Goal: Information Seeking & Learning: Learn about a topic

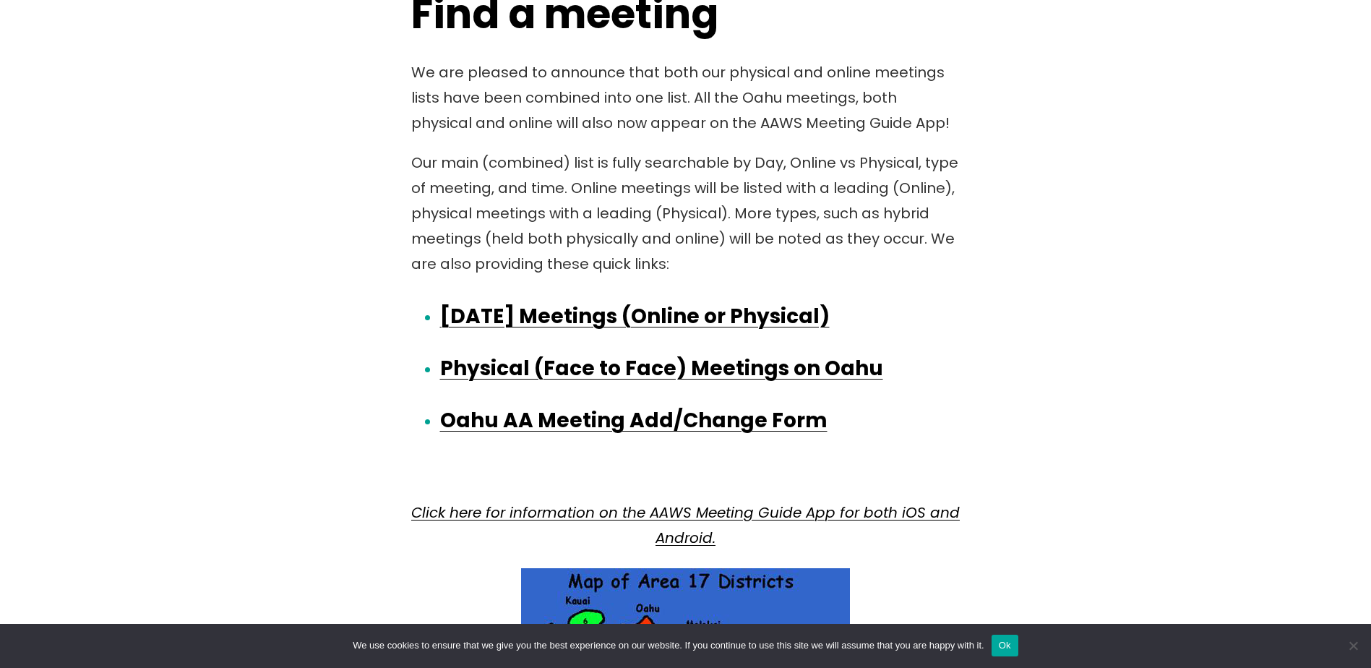
scroll to position [2167, 0]
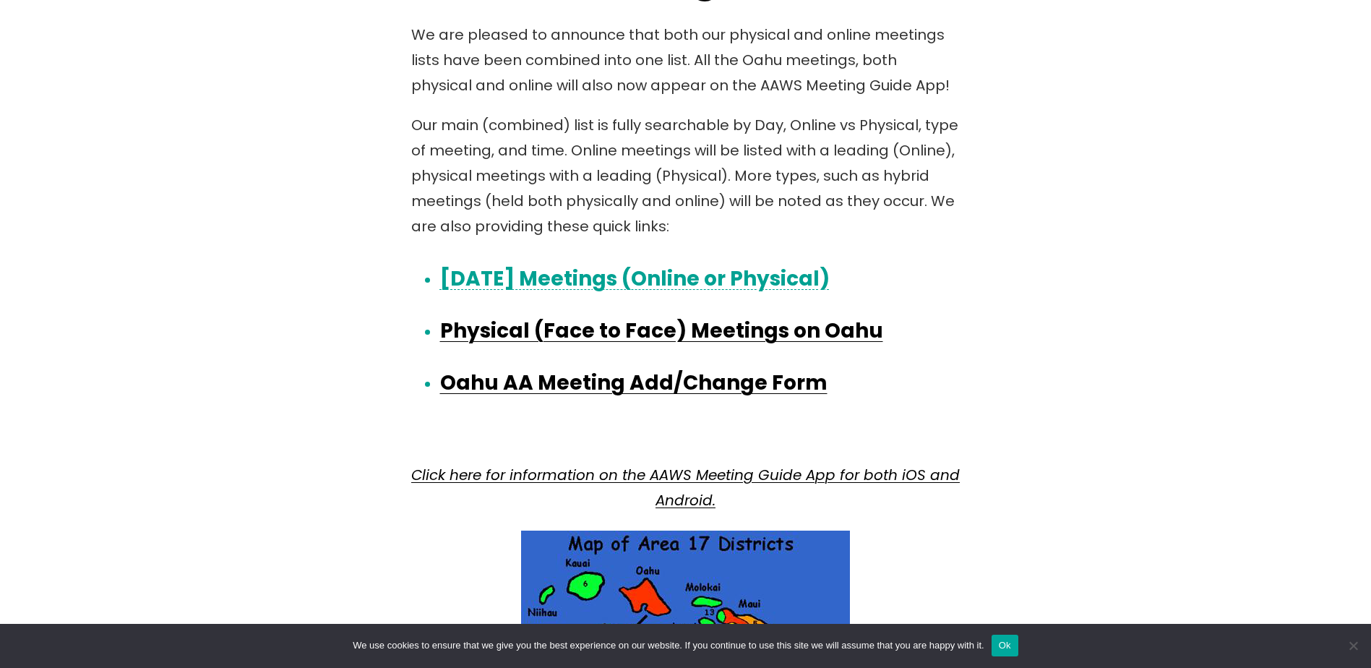
click at [683, 279] on link "[DATE] Meetings (Online or Physical)" at bounding box center [634, 278] width 389 height 28
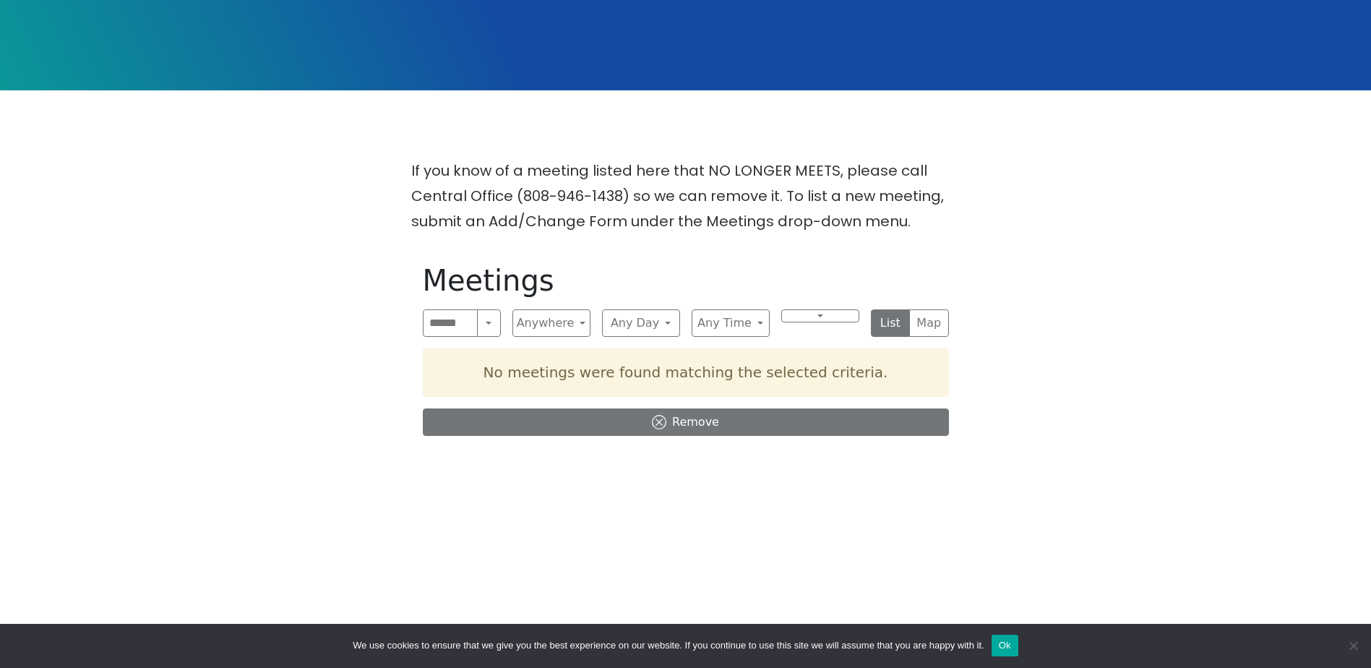
scroll to position [361, 0]
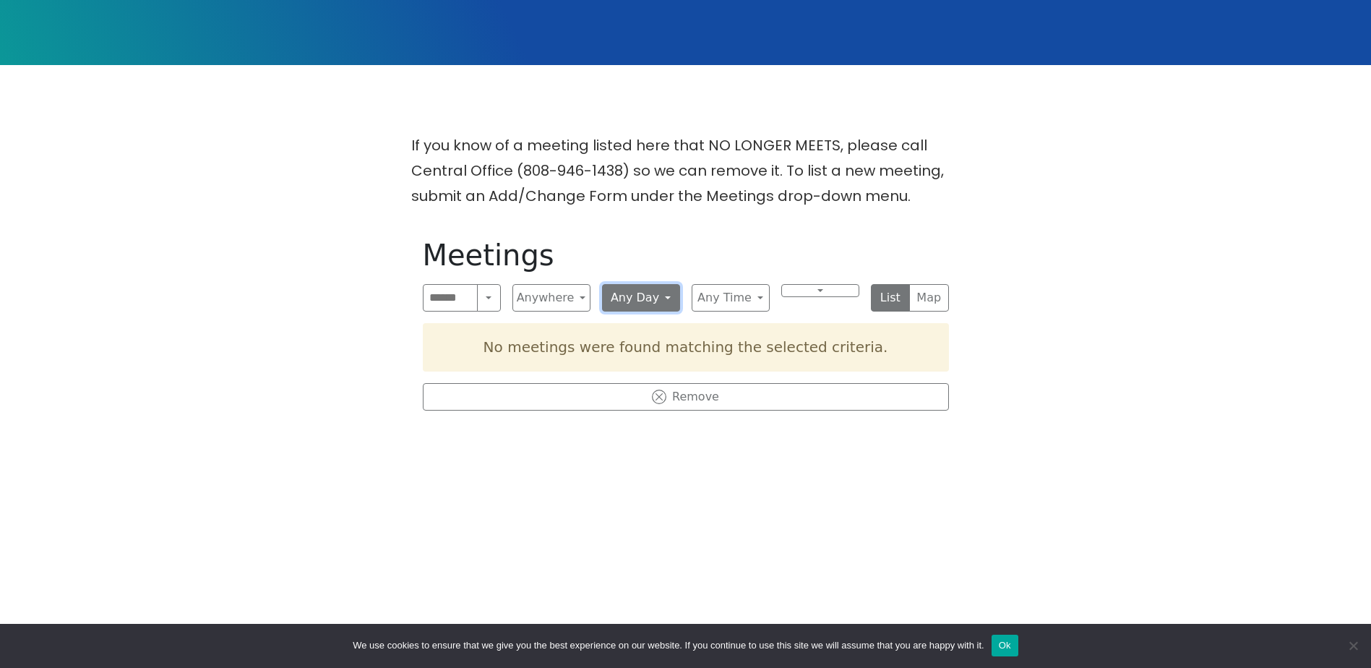
click at [664, 308] on button "Any Day" at bounding box center [641, 297] width 78 height 27
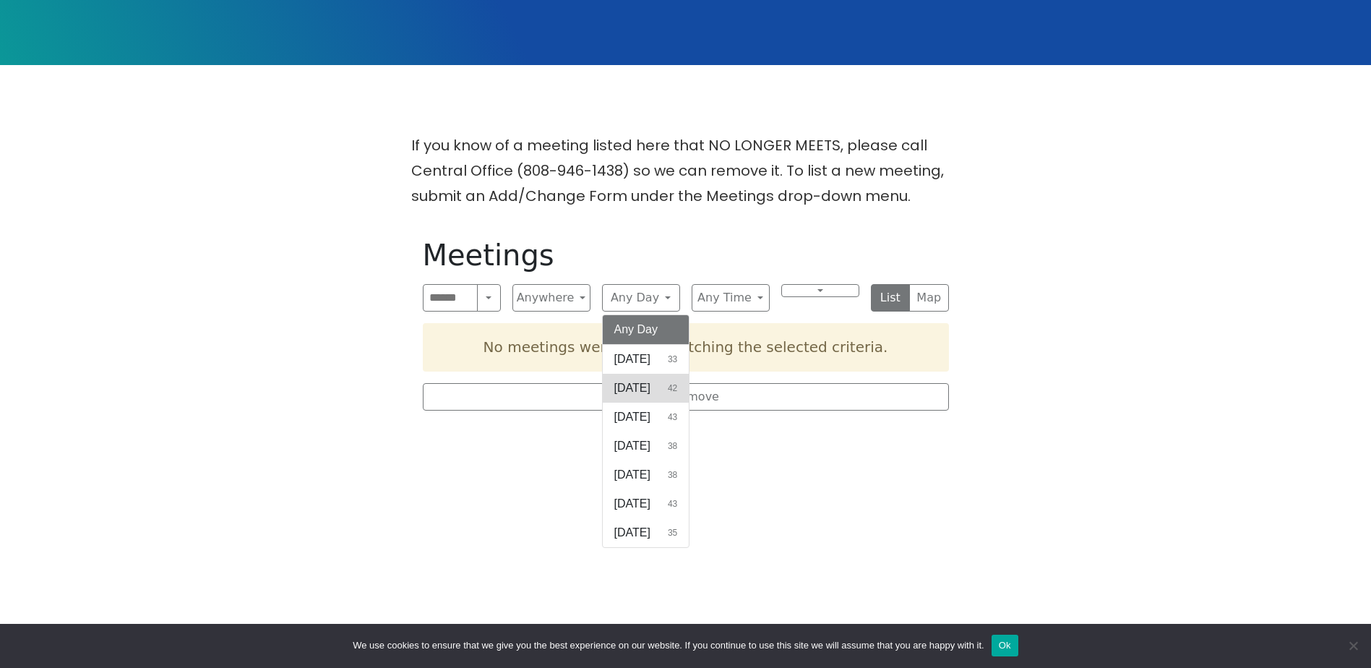
click at [678, 385] on button "Monday 42" at bounding box center [646, 388] width 87 height 29
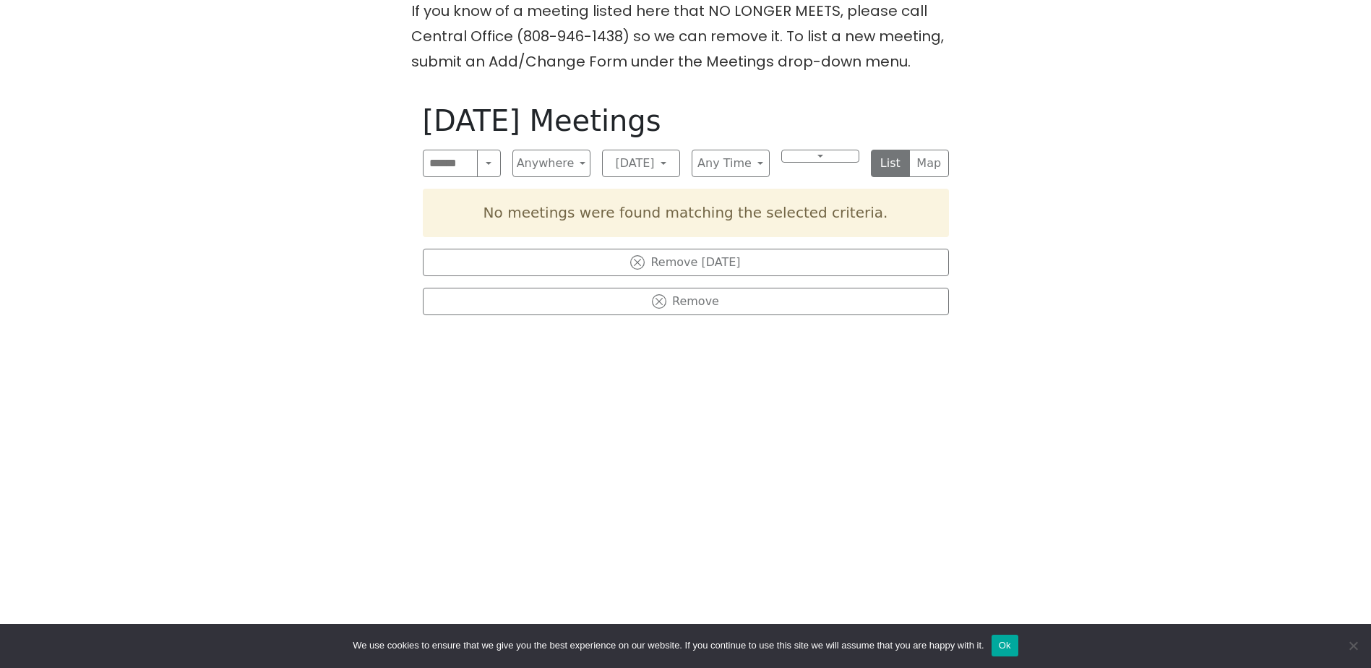
scroll to position [361, 0]
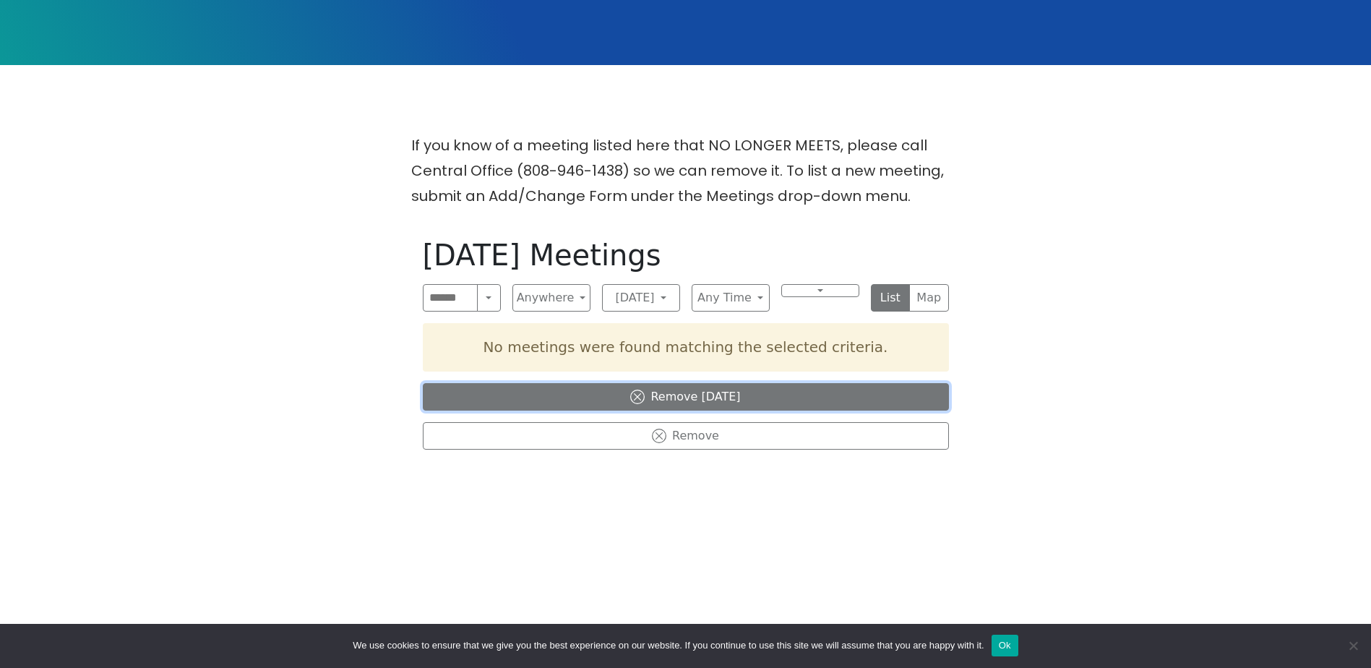
click at [642, 397] on icon at bounding box center [637, 396] width 14 height 14
click at [662, 398] on icon at bounding box center [659, 396] width 14 height 14
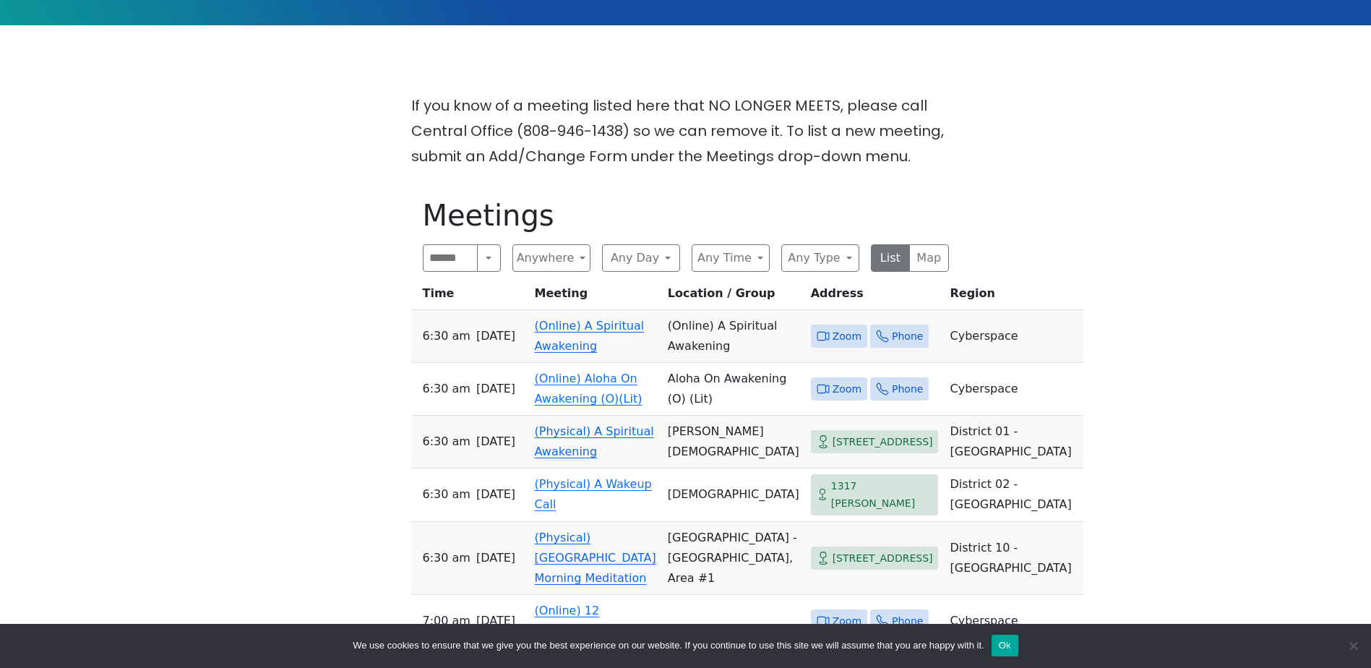
scroll to position [506, 0]
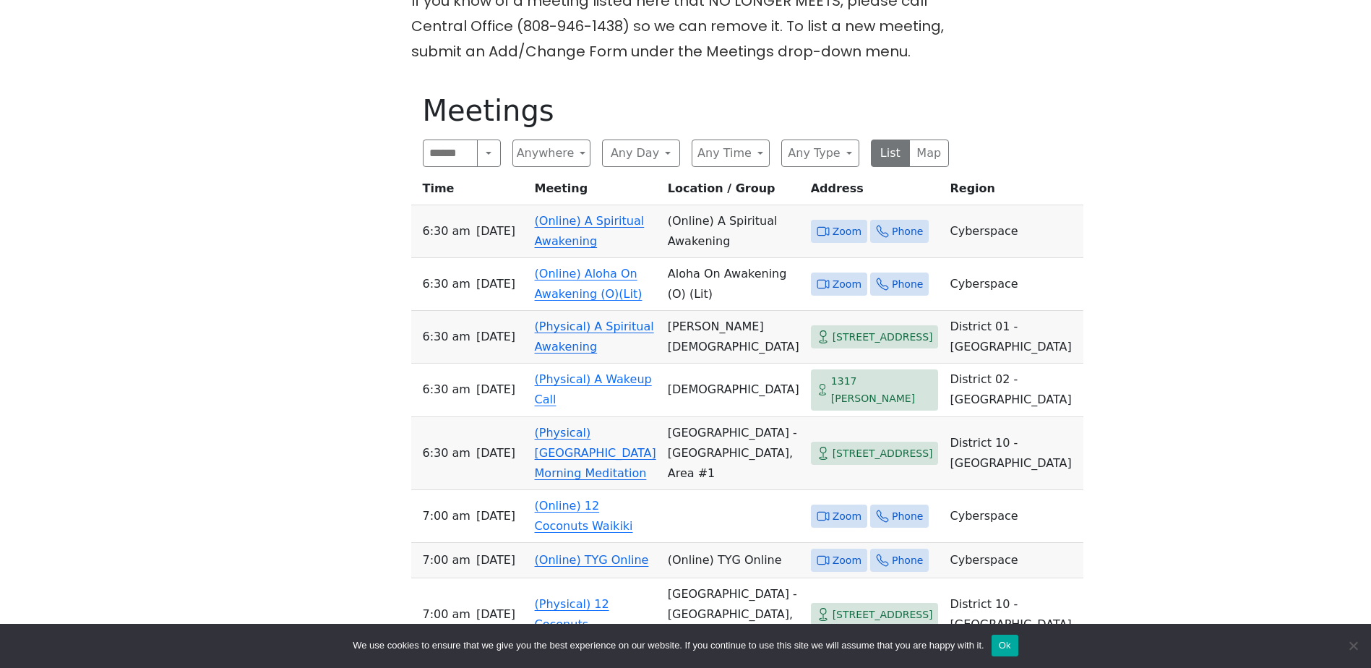
click at [550, 243] on link "(Online) A Spiritual Awakening" at bounding box center [590, 231] width 110 height 34
